Goal: Task Accomplishment & Management: Use online tool/utility

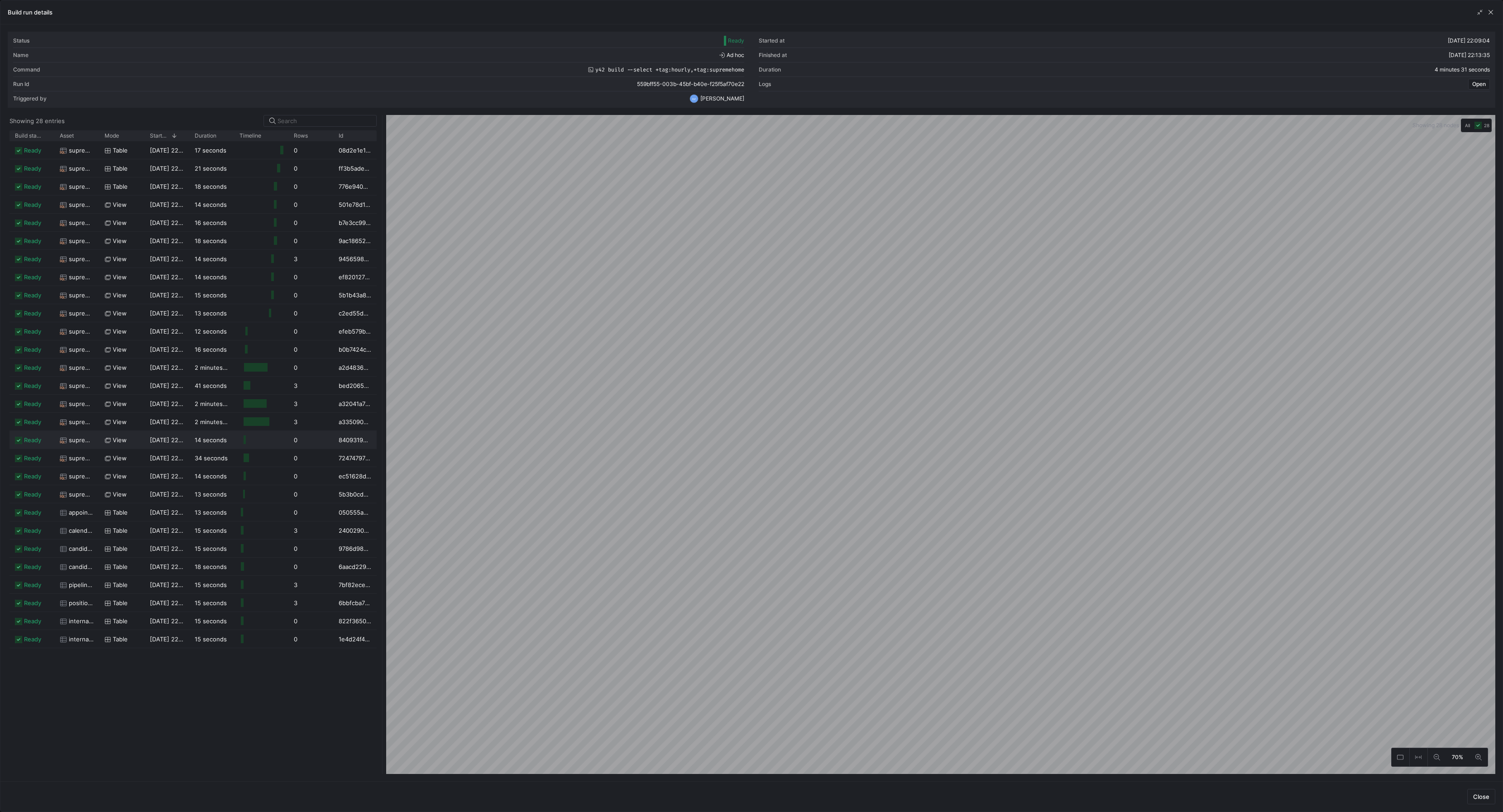
scroll to position [0, 148]
click at [1488, 12] on span "button" at bounding box center [1491, 12] width 9 height 9
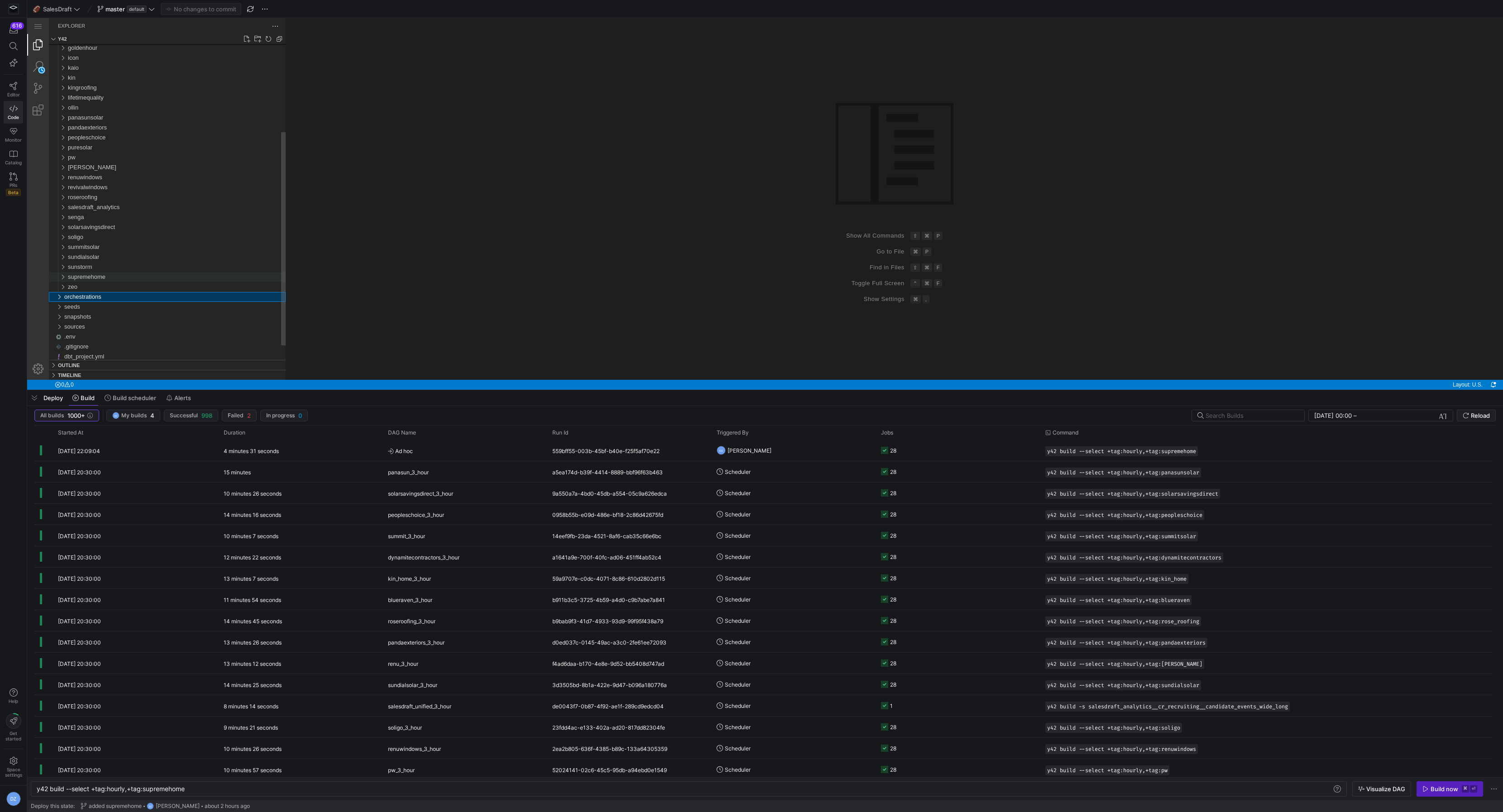
click at [108, 280] on div "supremehome" at bounding box center [176, 276] width 218 height 10
click at [100, 303] on div "sources" at bounding box center [179, 307] width 214 height 10
click at [109, 333] on span "stackintegrated" at bounding box center [95, 337] width 40 height 7
click at [123, 254] on span "supremehome_stackintegrated.yml" at bounding box center [124, 255] width 92 height 7
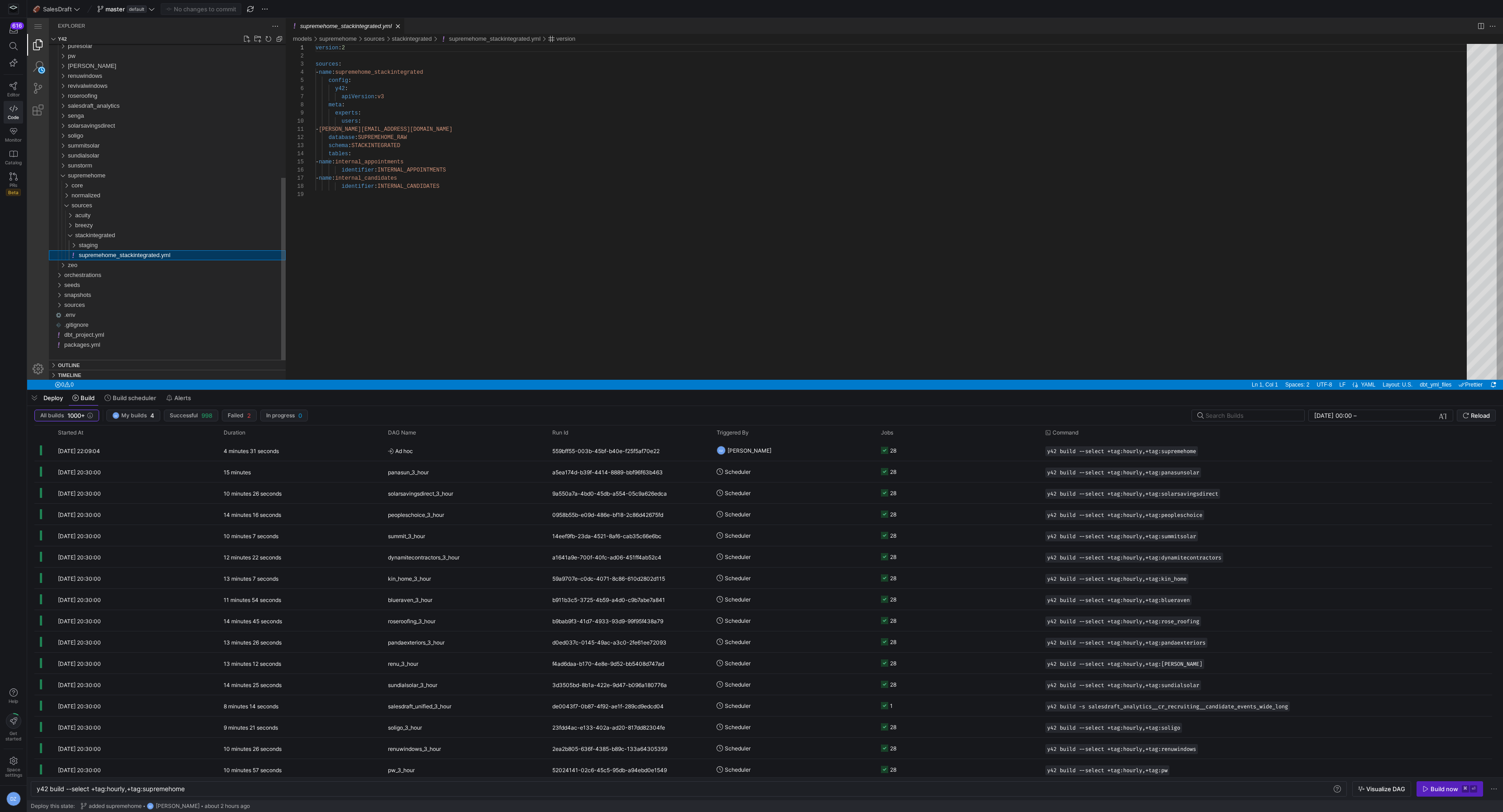
scroll to position [82, 0]
click at [158, 243] on div "staging" at bounding box center [182, 245] width 207 height 10
click at [142, 284] on span "supremehome__stg_stackintegrated__internal_candidates.yml" at bounding box center [164, 285] width 163 height 7
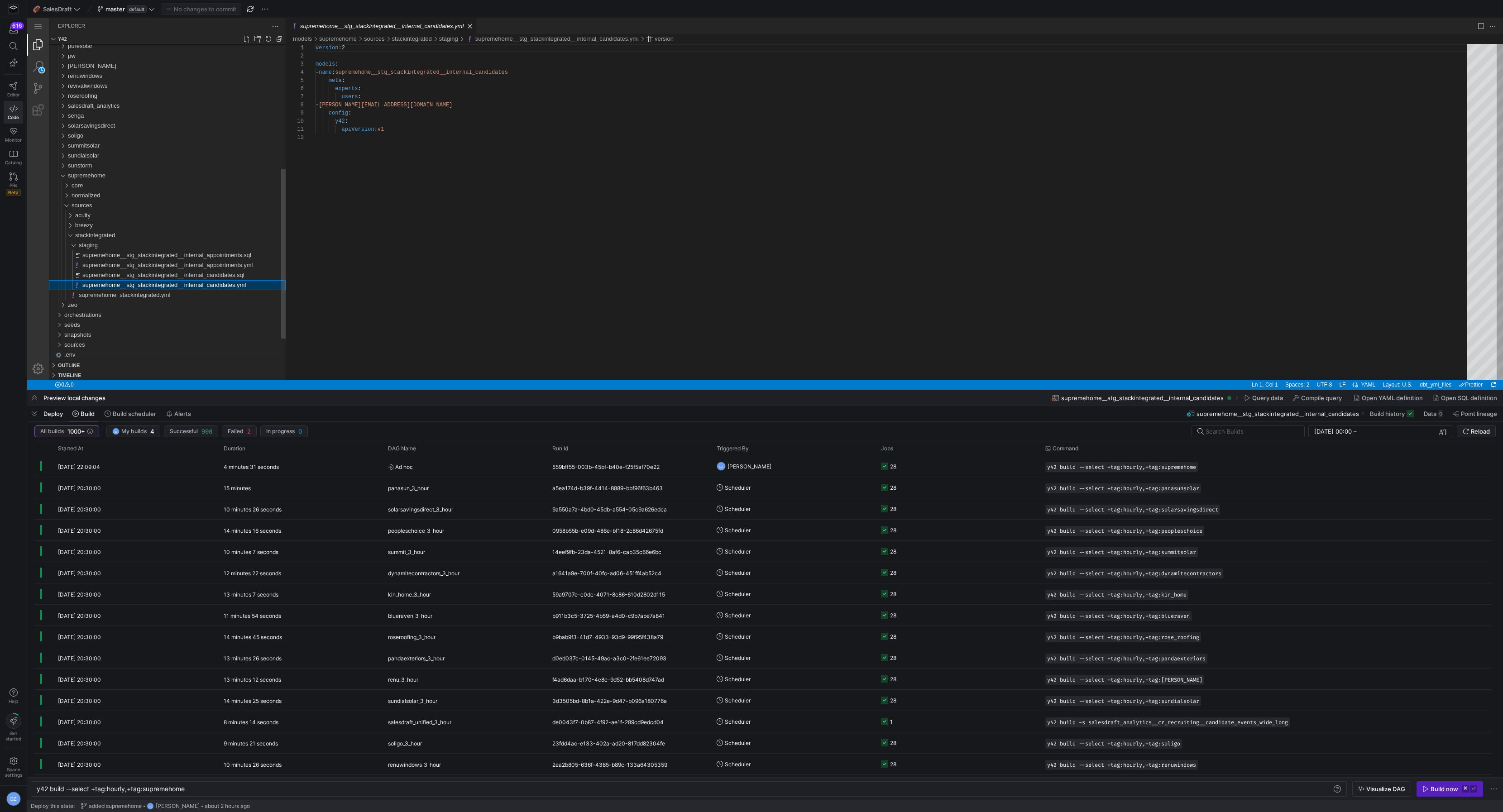
scroll to position [82, 0]
click at [107, 215] on div "acuity" at bounding box center [180, 215] width 211 height 10
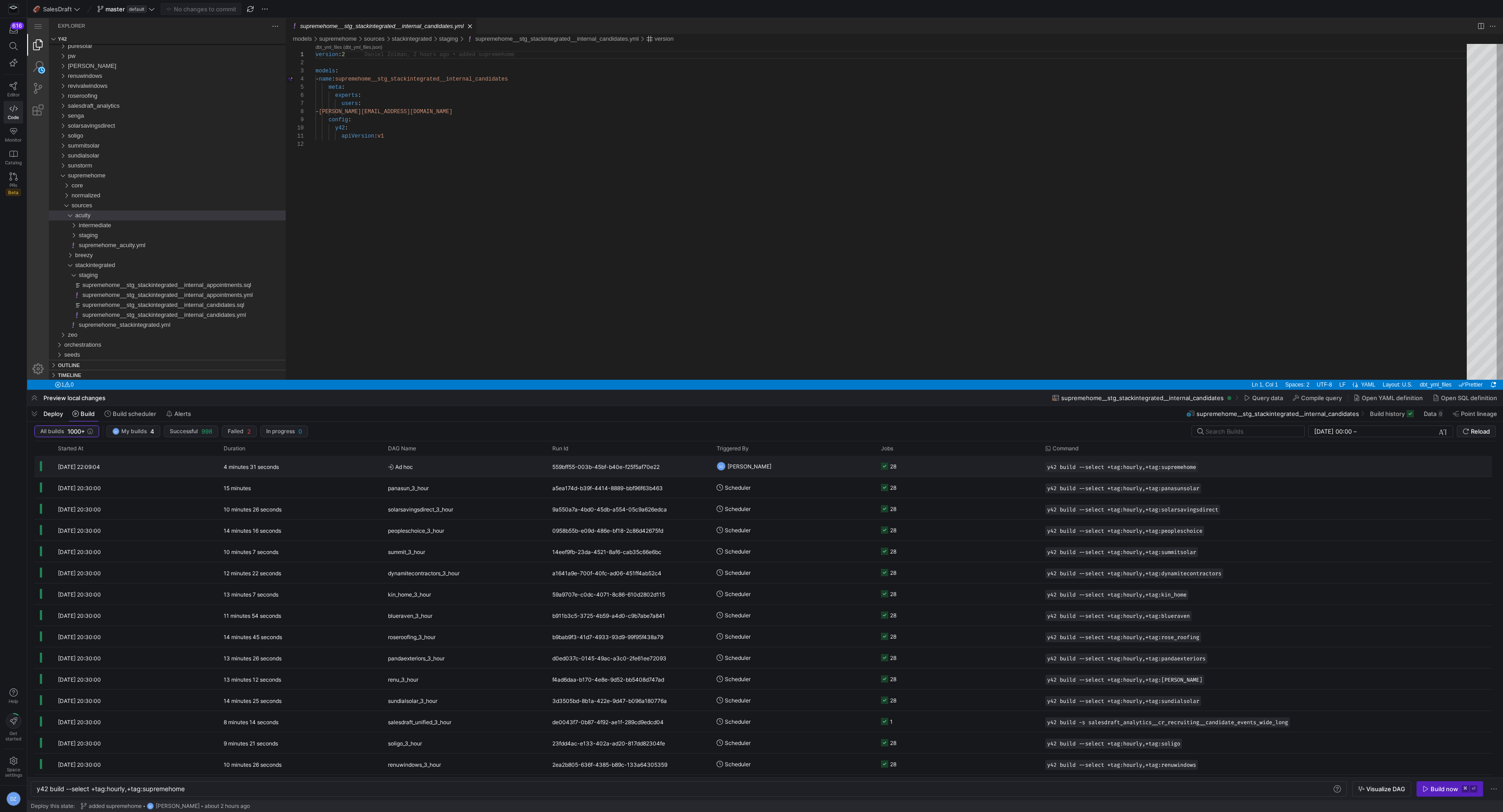
click at [258, 212] on div "4 minutes 31 seconds" at bounding box center [155, 207] width 207 height 10
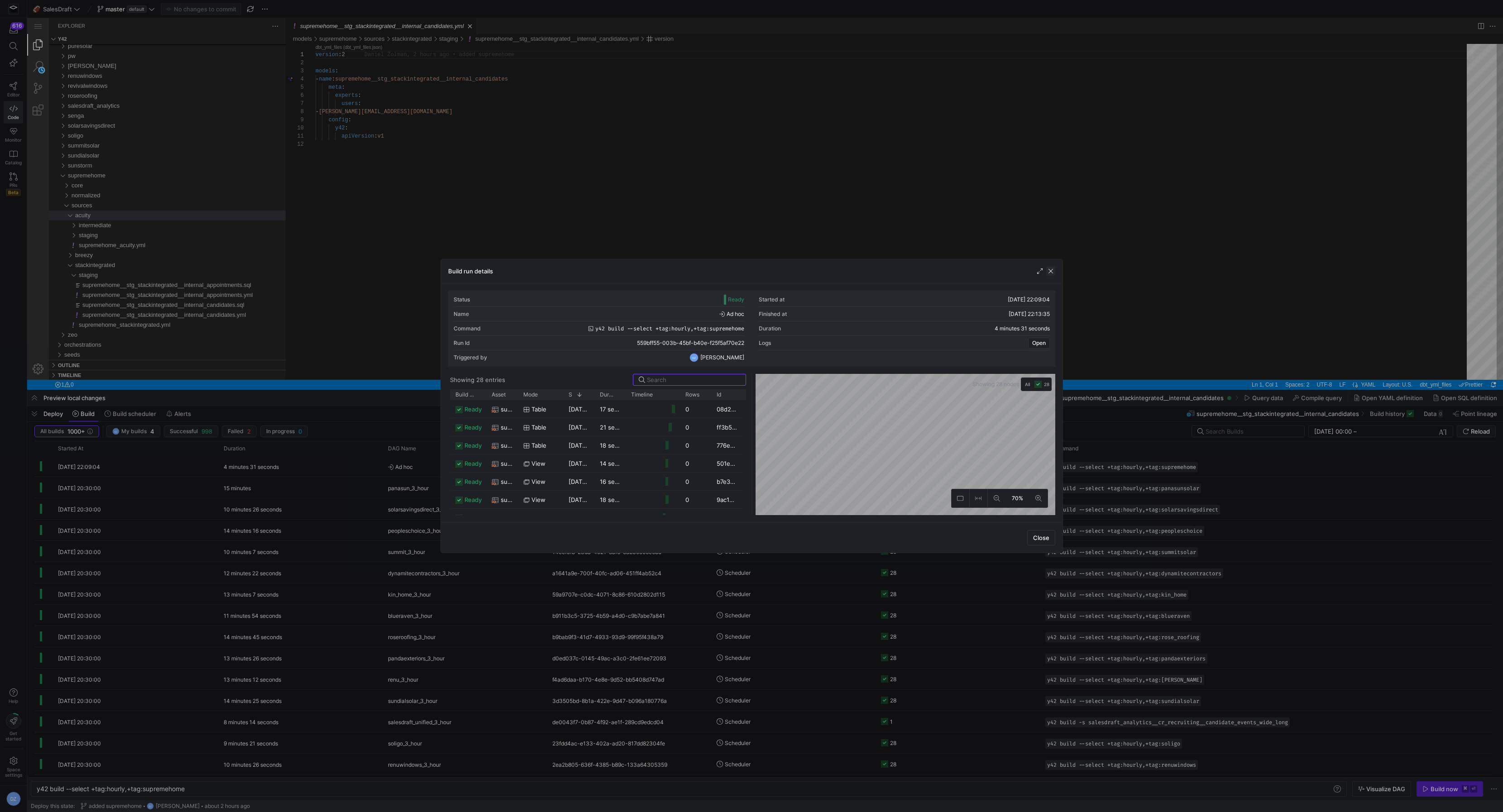
click at [1051, 274] on span "button" at bounding box center [1051, 271] width 9 height 9
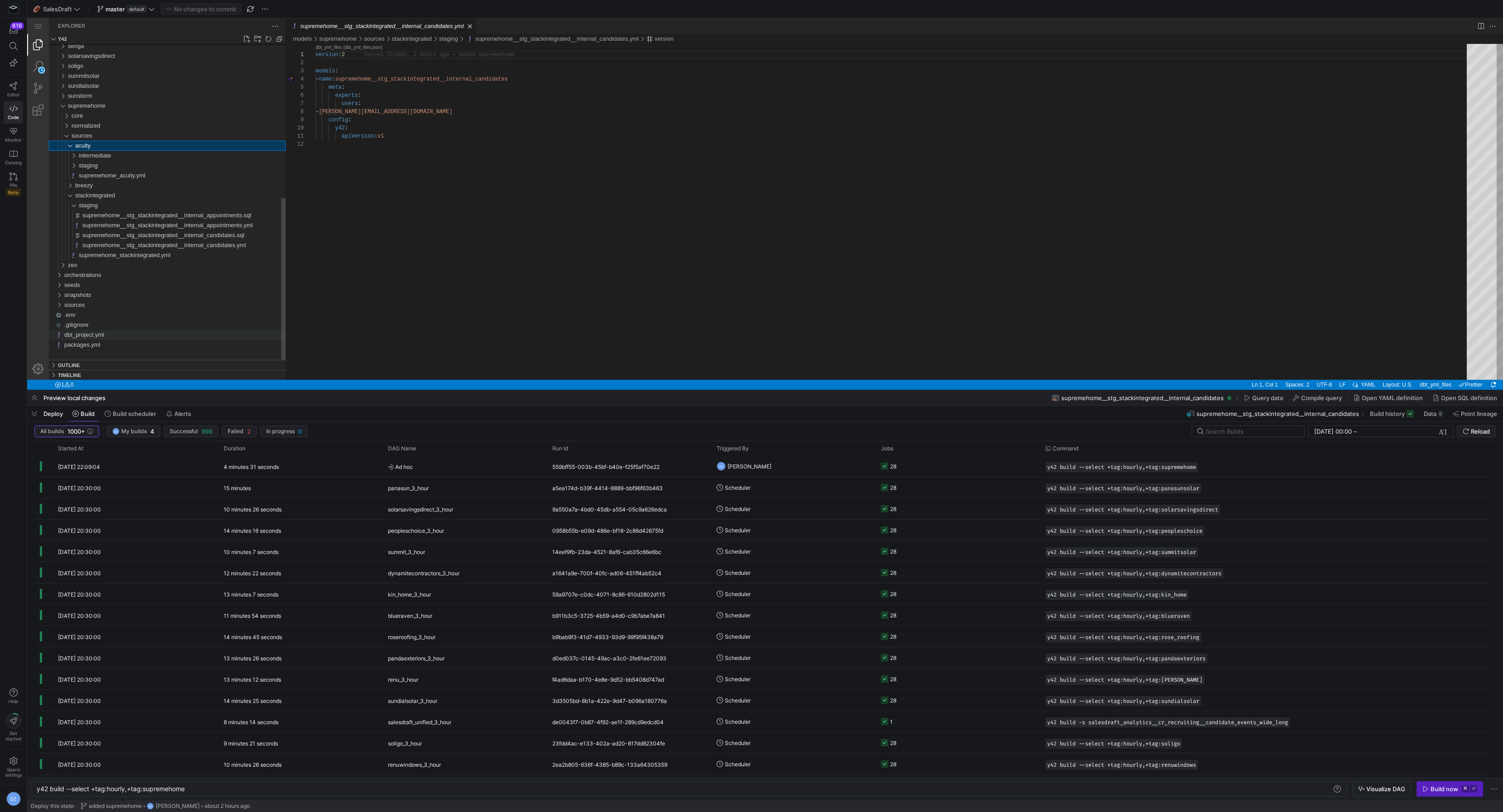
click at [167, 336] on div "dbt_project.yml" at bounding box center [174, 335] width 221 height 10
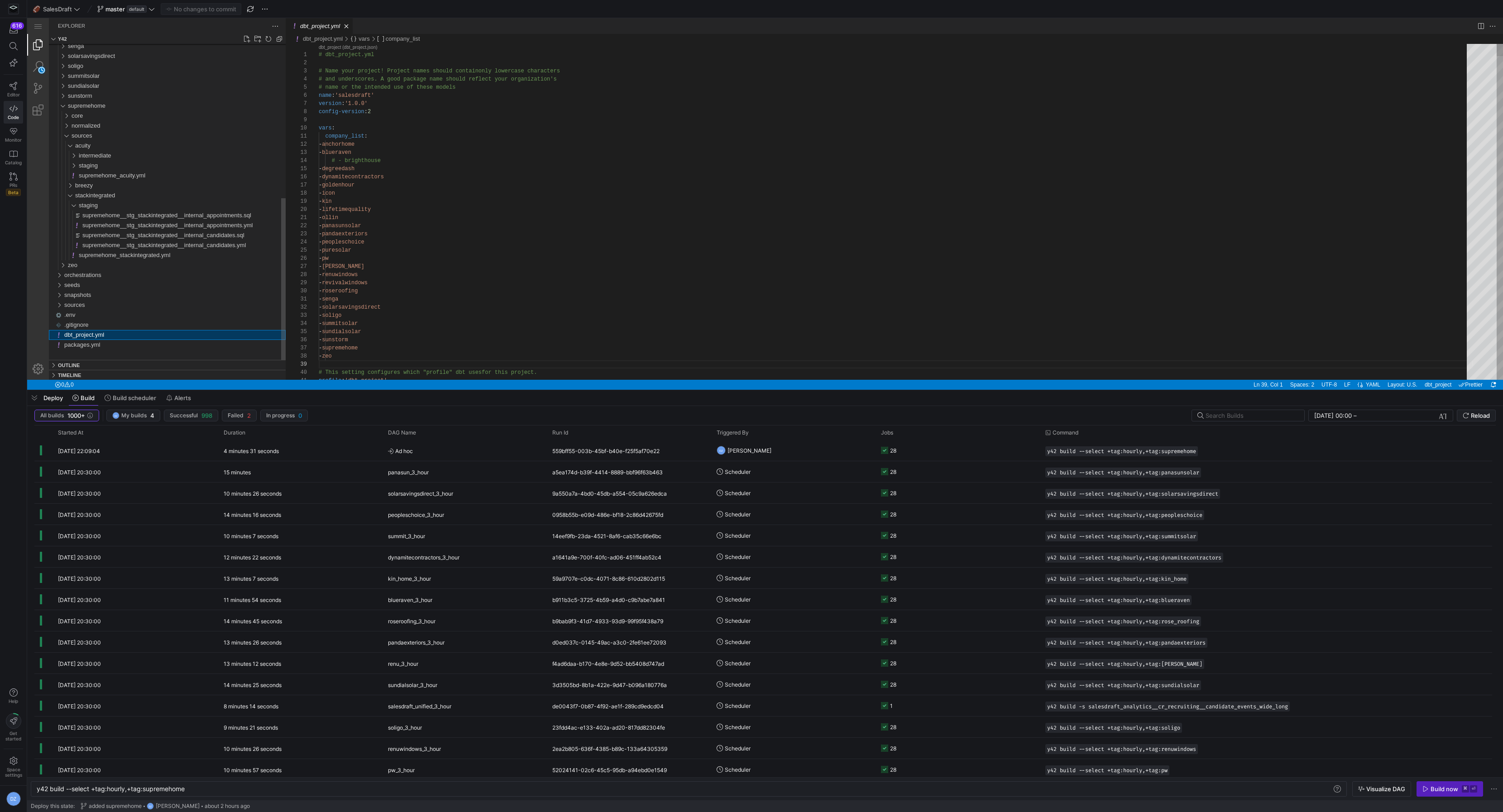
scroll to position [82, 0]
type textarea "- "hourly" daily: +tags: - "daily" normalized: appointments: tables: +materiali…"
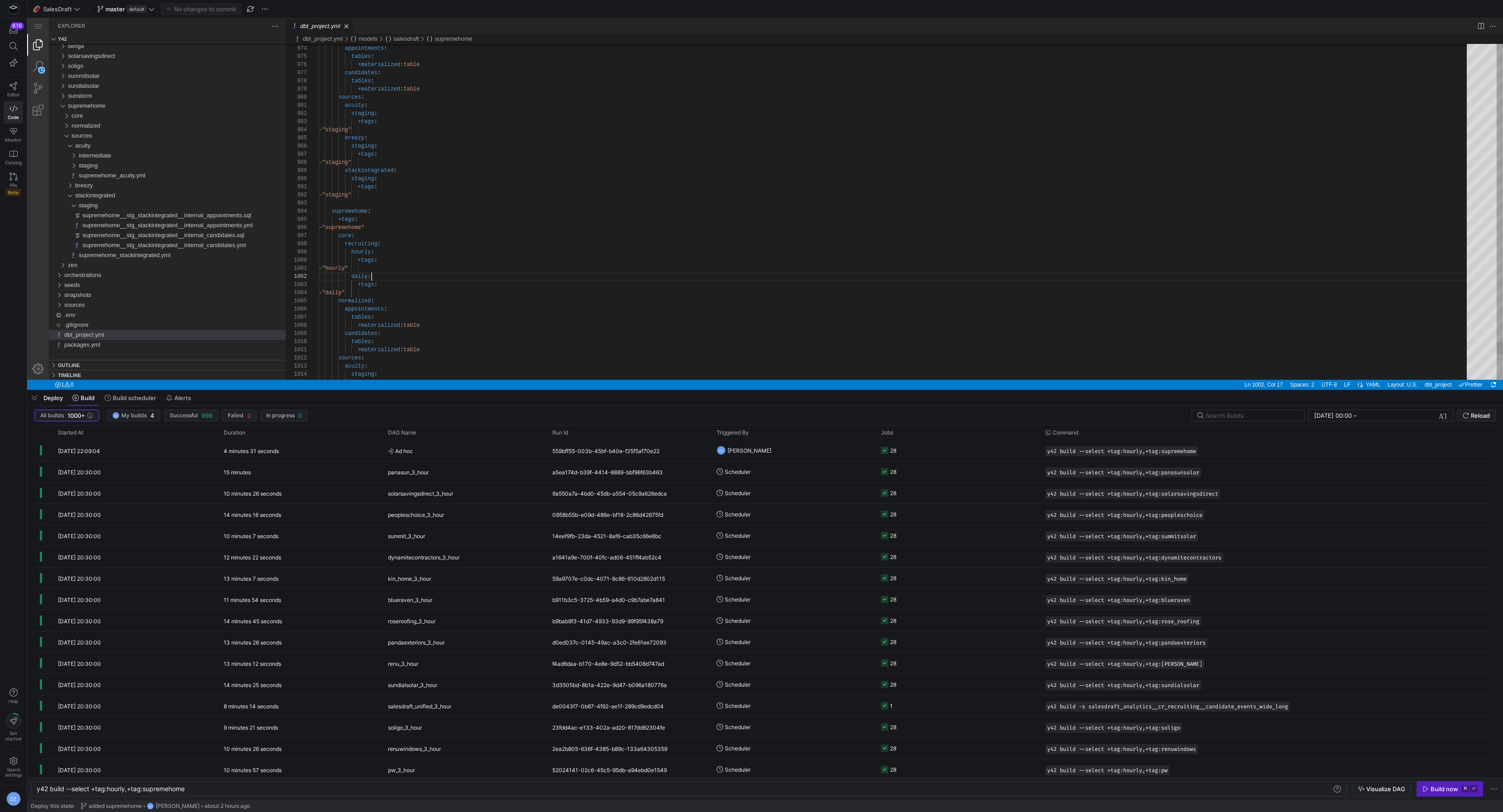
scroll to position [8, 53]
click at [142, 260] on div "supremehome_stackintegrated.yml" at bounding box center [182, 255] width 207 height 10
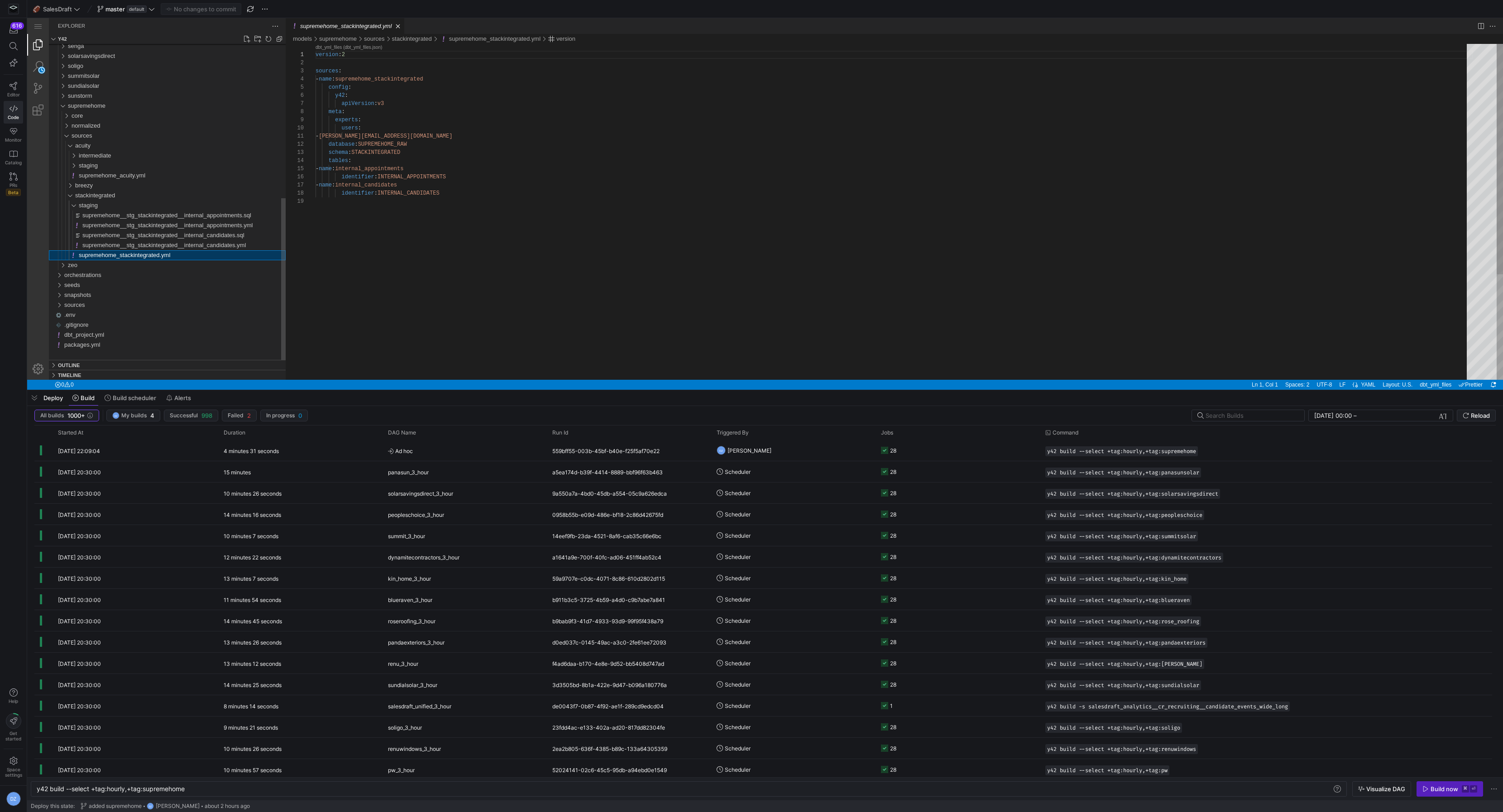
scroll to position [82, 0]
type textarea "- [PERSON_NAME][EMAIL_ADDRESS][DOMAIN_NAME] database: SUPREMEHOME_RAW schema: S…"
click at [348, 246] on div "version : 2 sources : - name : supremehome_stackintegrated config : y42 : apiVe…" at bounding box center [894, 288] width 1158 height 489
click at [1193, 450] on span "Press SPACE to select this row." at bounding box center [1191, 452] width 9 height 9
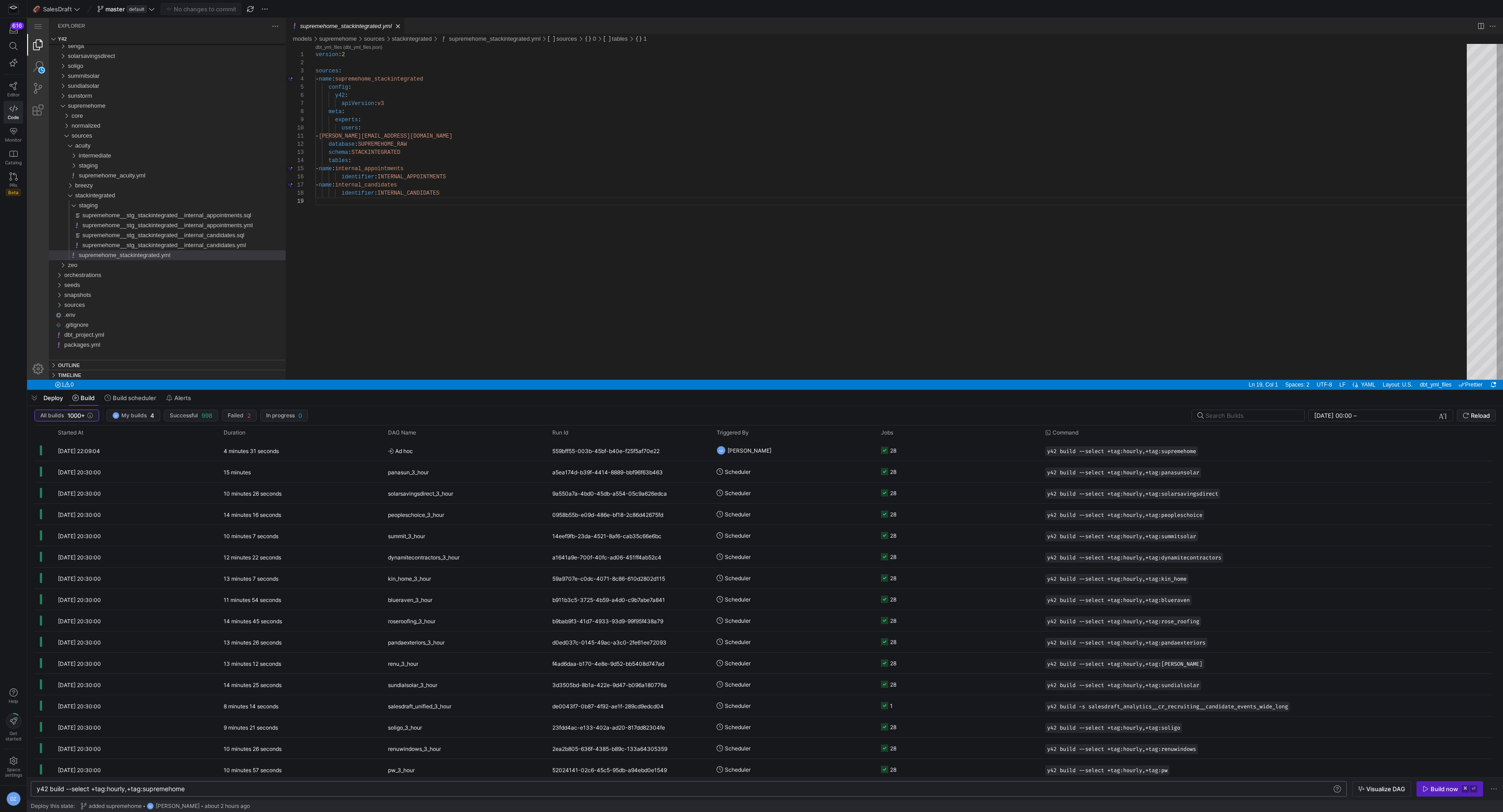
click at [235, 788] on div "y42 build --select +tag:hourly,+tag:supremehome" at bounding box center [685, 789] width 1296 height 7
click at [235, 788] on div "y42 build --select +tag:hourly,+tag:supremehome" at bounding box center [685, 789] width 1296 height 7
click at [0, 0] on span "submit" at bounding box center [0, 0] width 0 height 0
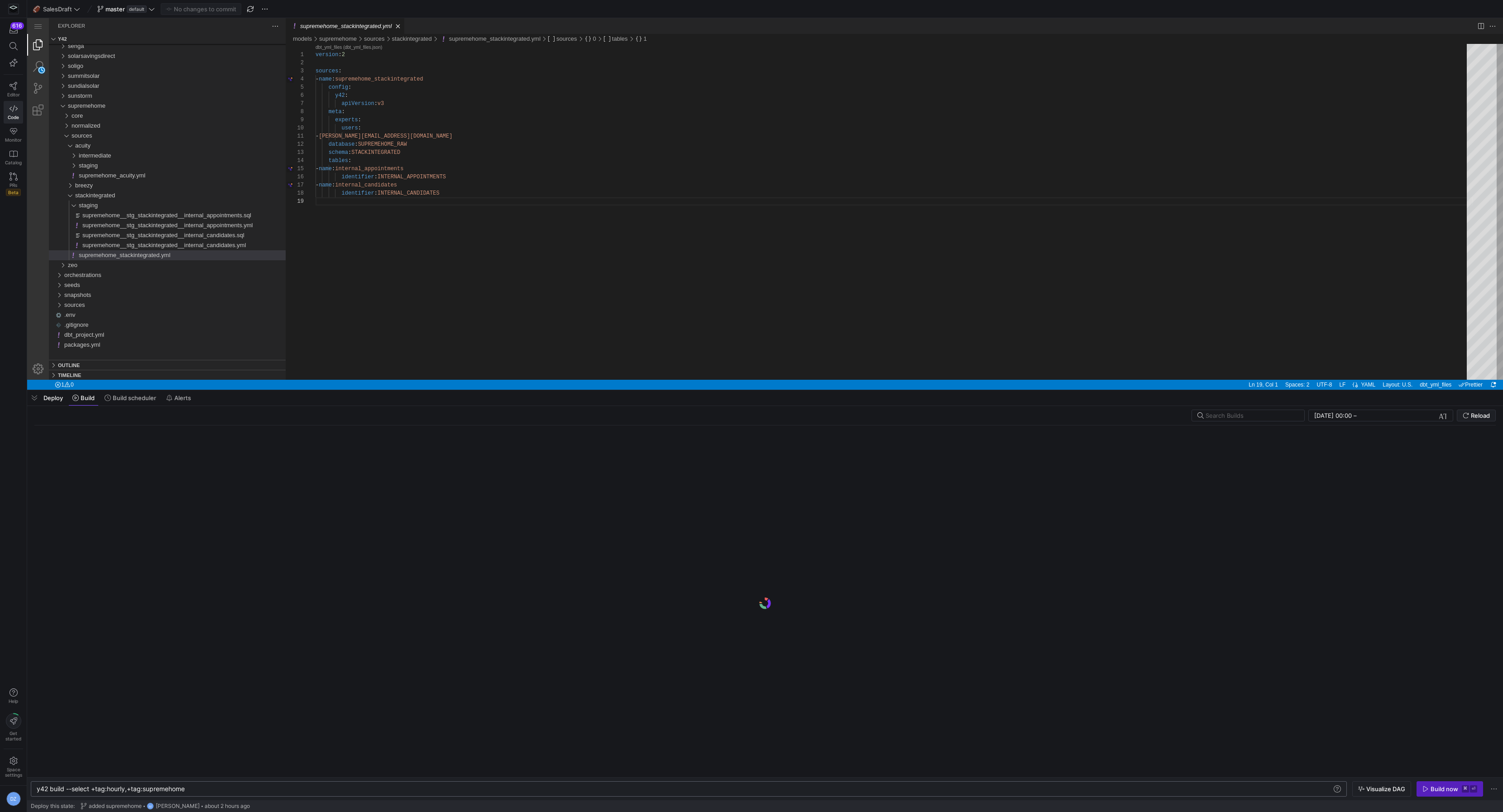
click at [324, 792] on div "y42 build --select +tag:hourly,+tag:supremehome" at bounding box center [685, 789] width 1296 height 7
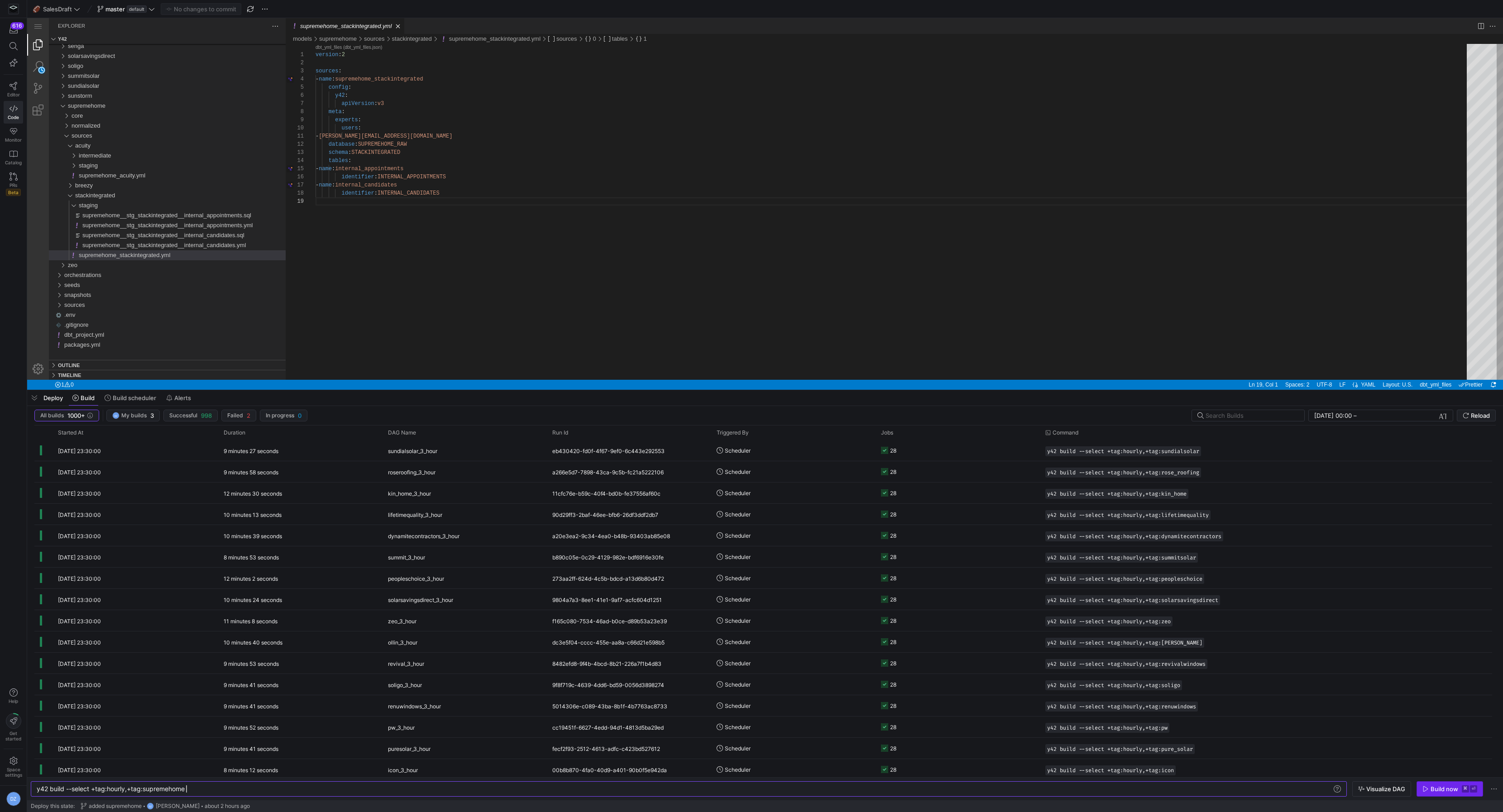
click at [1462, 793] on kbd "⌘" at bounding box center [1465, 789] width 7 height 7
click at [939, 452] on y42-job-status-cell-renderer "1 27" at bounding box center [957, 450] width 153 height 20
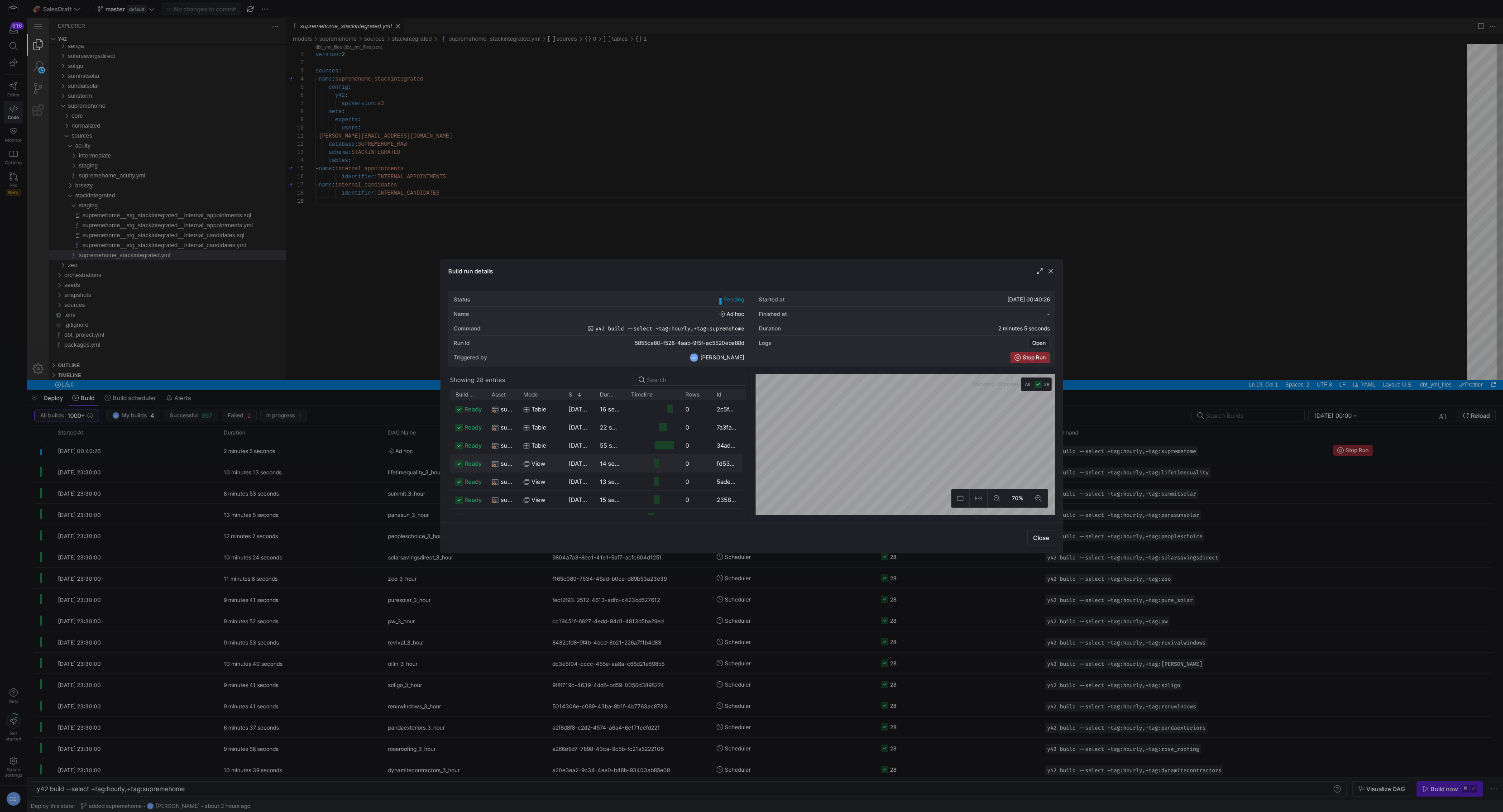
click at [716, 454] on as-split "Showing 28 entries Drag here to set row groups Drag here to set column labels B…" at bounding box center [752, 444] width 607 height 141
click at [1046, 269] on div at bounding box center [1045, 271] width 20 height 9
click at [589, 191] on div at bounding box center [752, 406] width 1503 height 812
